Goal: Task Accomplishment & Management: Manage account settings

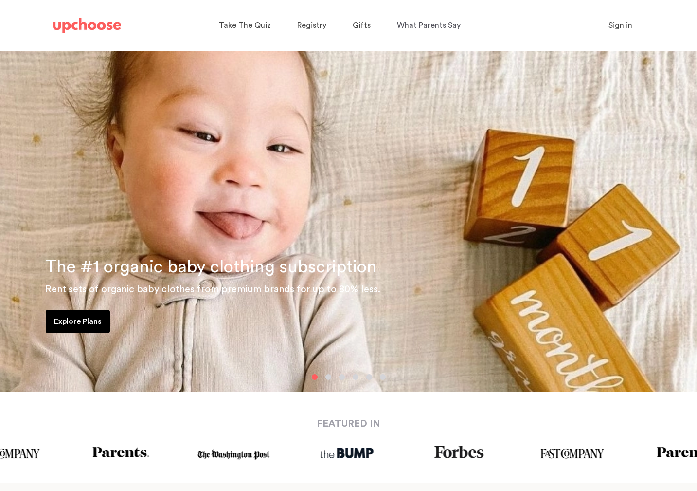
click at [619, 23] on span "Sign in" at bounding box center [621, 25] width 24 height 8
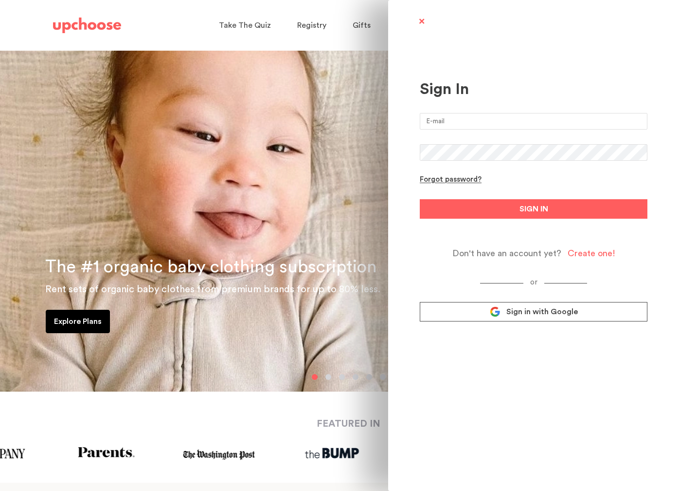
click at [472, 123] on input "email" at bounding box center [534, 121] width 228 height 17
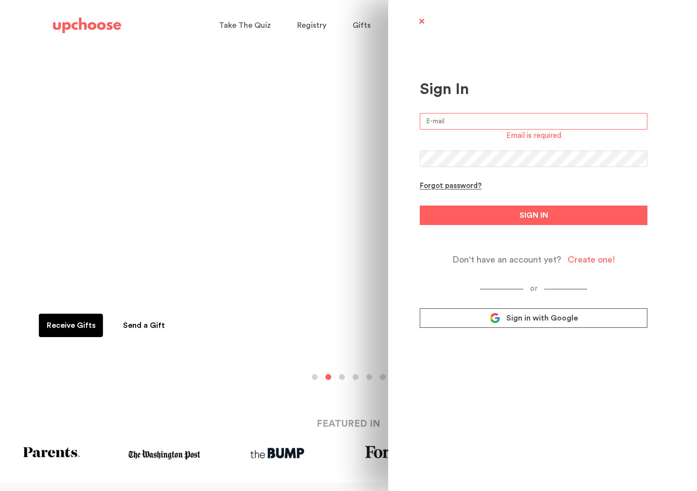
type input "[EMAIL_ADDRESS][DOMAIN_NAME]"
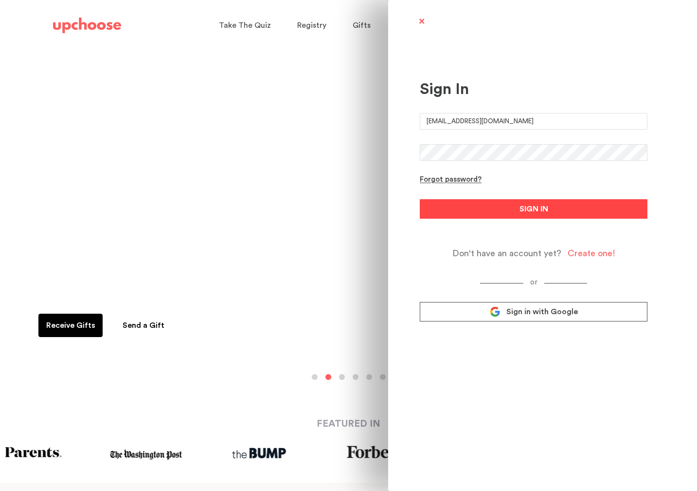
click at [523, 211] on span "SIGN IN" at bounding box center [534, 209] width 29 height 12
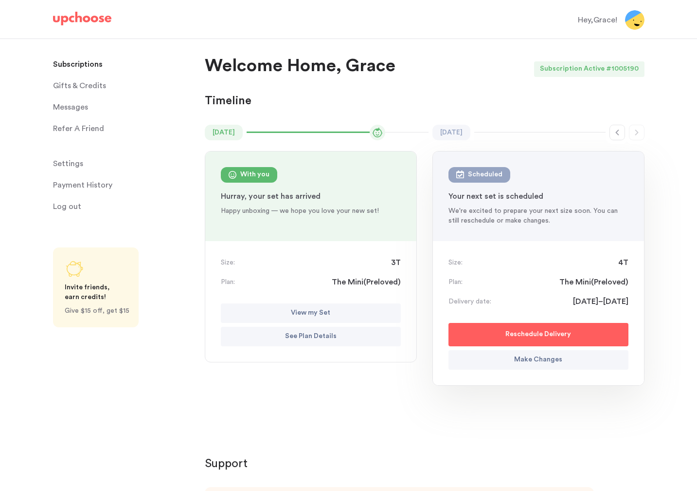
click at [73, 183] on p "Payment History" at bounding box center [82, 184] width 59 height 19
click at [85, 187] on p "Payment History" at bounding box center [82, 184] width 59 height 19
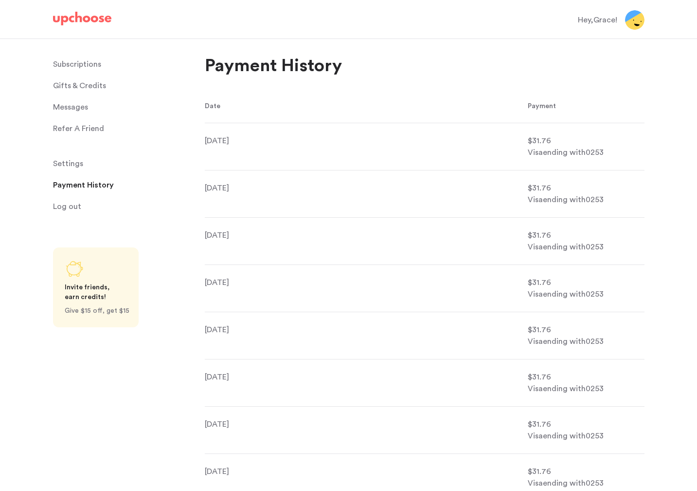
click at [91, 64] on p "Subscriptions" at bounding box center [77, 64] width 48 height 19
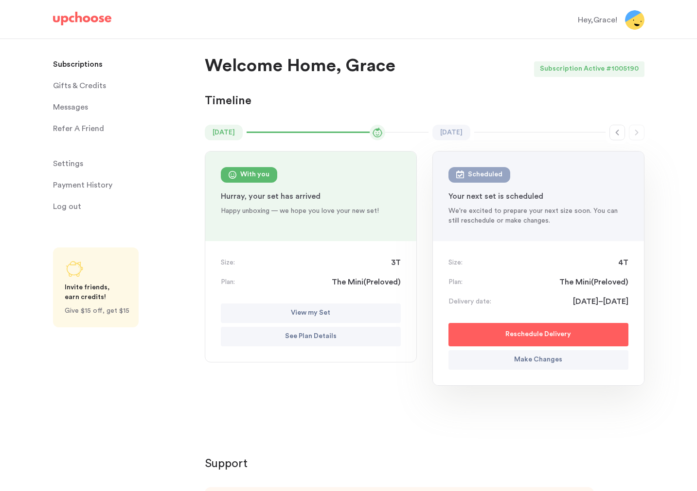
click at [513, 364] on button "Make Changes" at bounding box center [539, 359] width 180 height 19
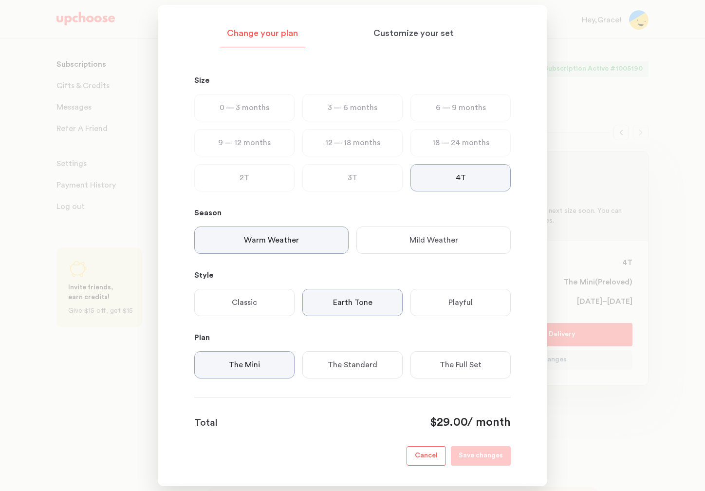
click at [428, 466] on section "Change your plan Customize your set Size 0 — 3 months 3 — 6 months 6 — 9 months…" at bounding box center [352, 245] width 389 height 481
click at [427, 461] on p "Cancel" at bounding box center [426, 456] width 23 height 12
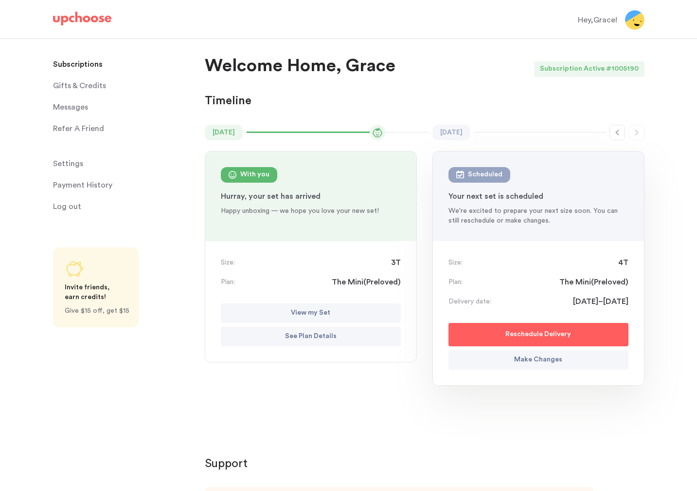
click at [544, 361] on p "Make Changes" at bounding box center [538, 360] width 48 height 12
